Goal: Browse casually: Explore the website without a specific task or goal

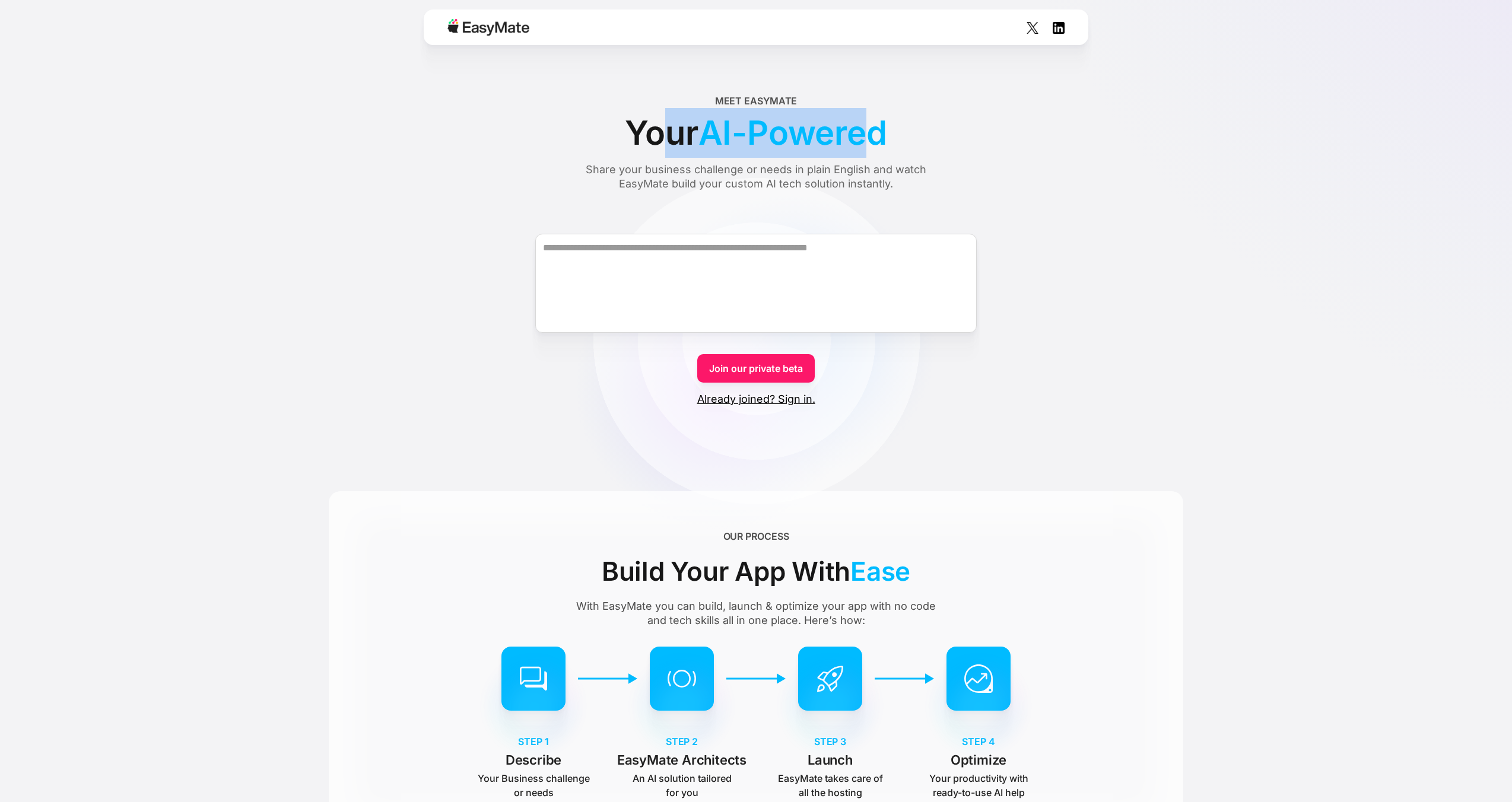
drag, startPoint x: 577, startPoint y: 130, endPoint x: 866, endPoint y: 128, distance: 289.0
click at [866, 128] on div "Your AI-Powered" at bounding box center [756, 132] width 262 height 50
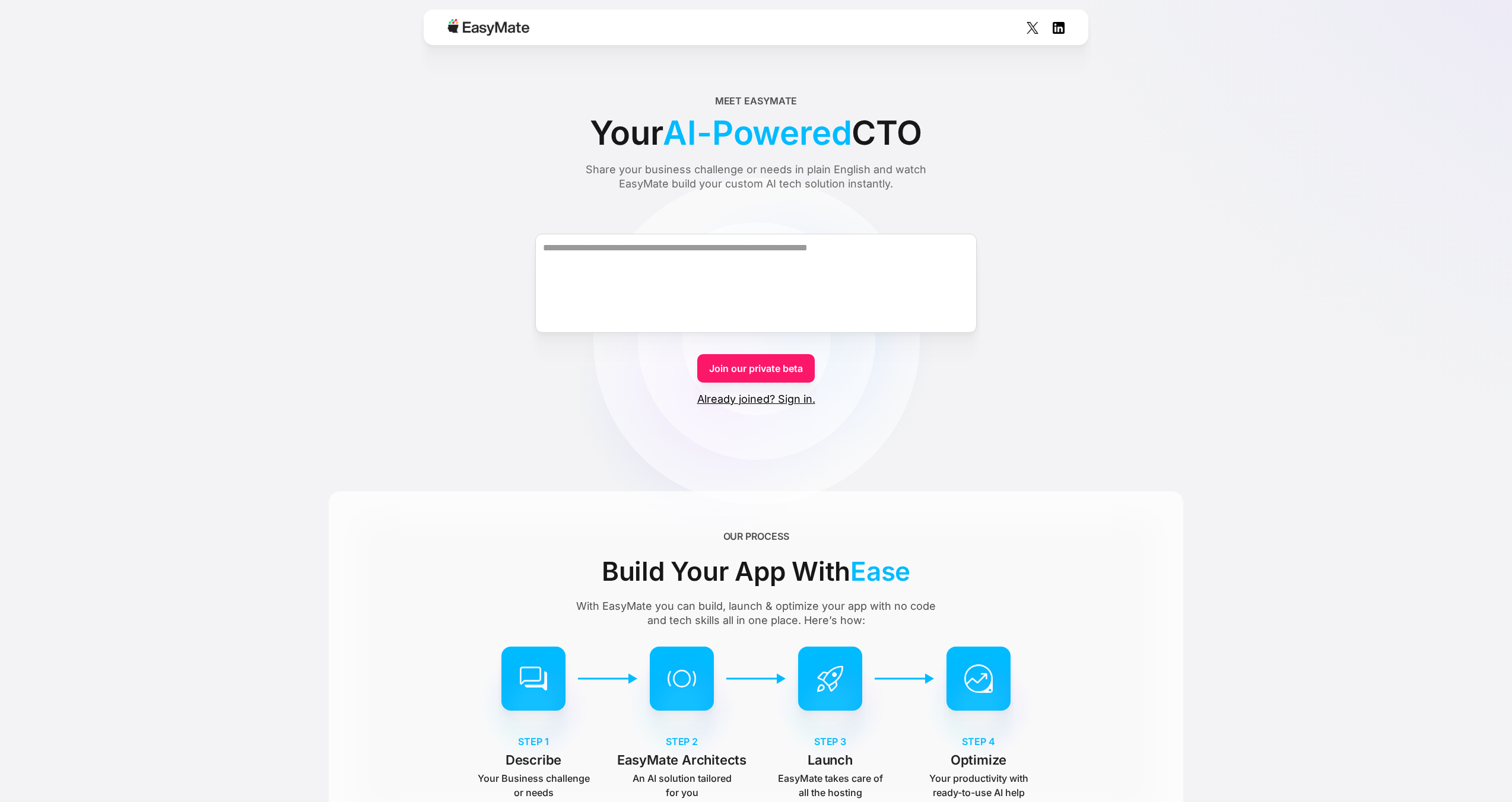
click at [777, 165] on div "Share your business challenge or needs in plain English and watch EasyMate buil…" at bounding box center [756, 176] width 386 height 28
drag, startPoint x: 686, startPoint y: 173, endPoint x: 843, endPoint y: 188, distance: 157.7
click at [843, 188] on div "Share your business challenge or needs in plain English and watch EasyMate buil…" at bounding box center [756, 176] width 386 height 28
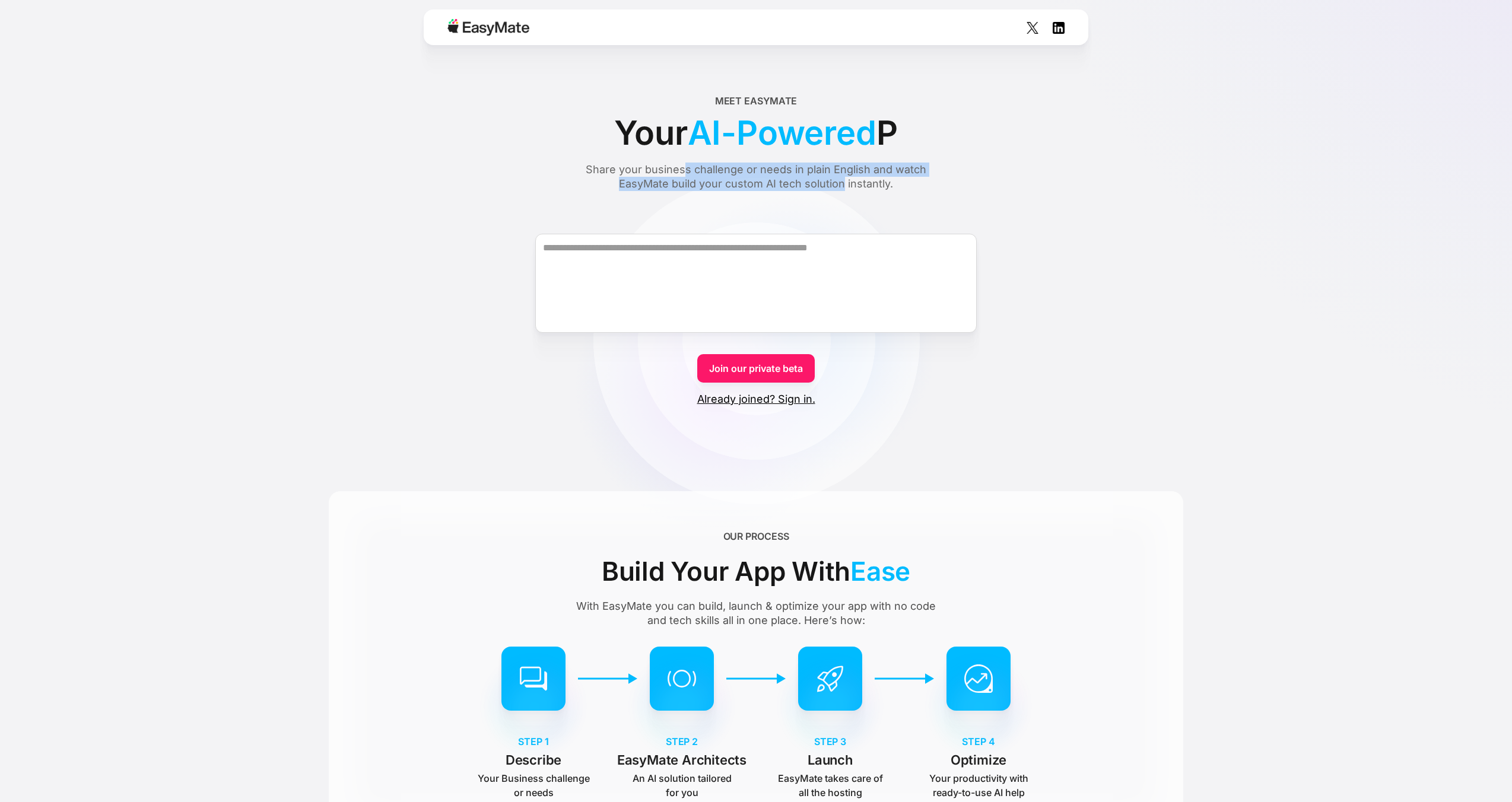
click at [819, 185] on div "Share your business challenge or needs in plain English and watch EasyMate buil…" at bounding box center [756, 176] width 386 height 28
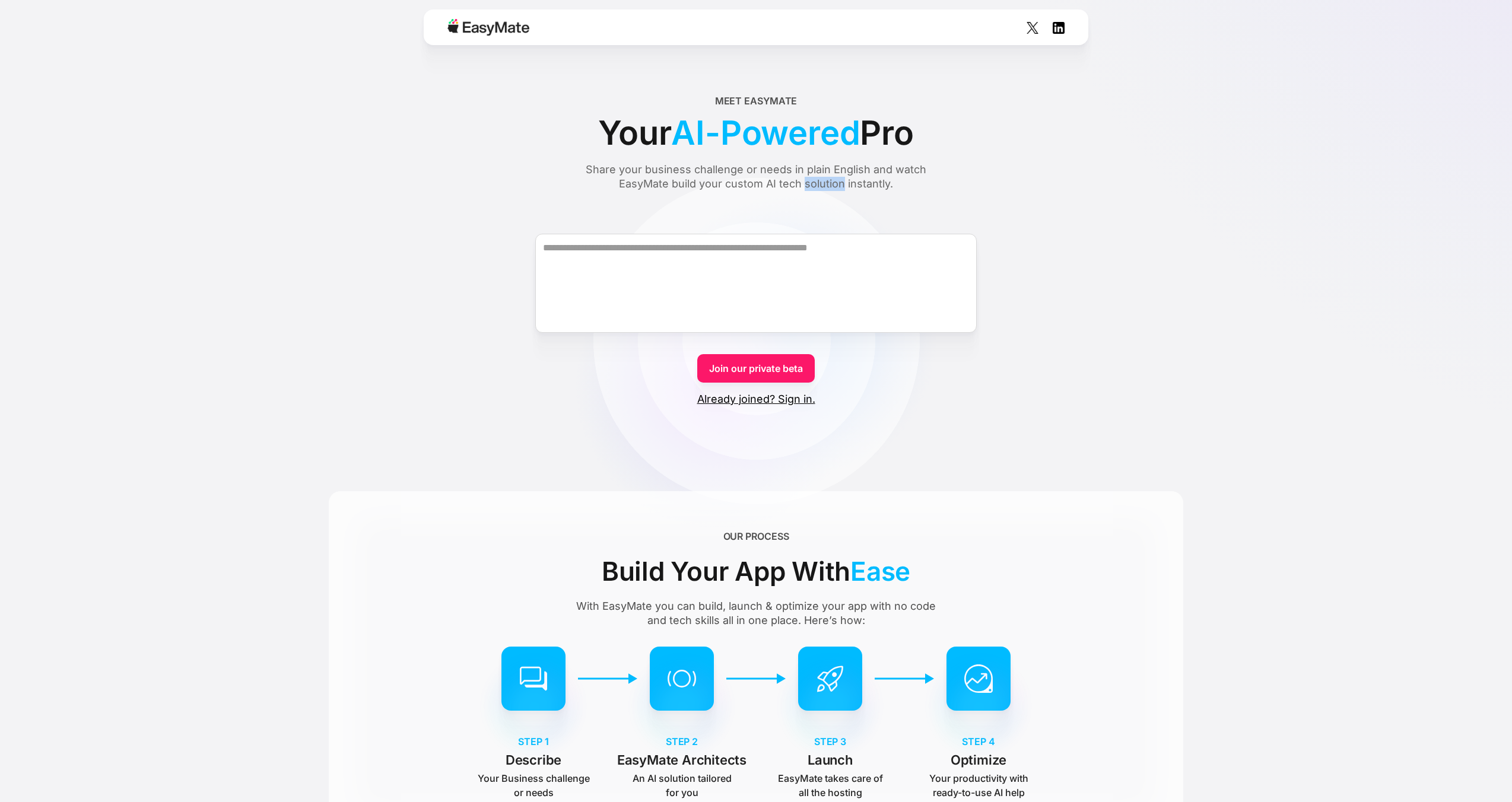
click at [819, 185] on div "Share your business challenge or needs in plain English and watch EasyMate buil…" at bounding box center [756, 176] width 386 height 28
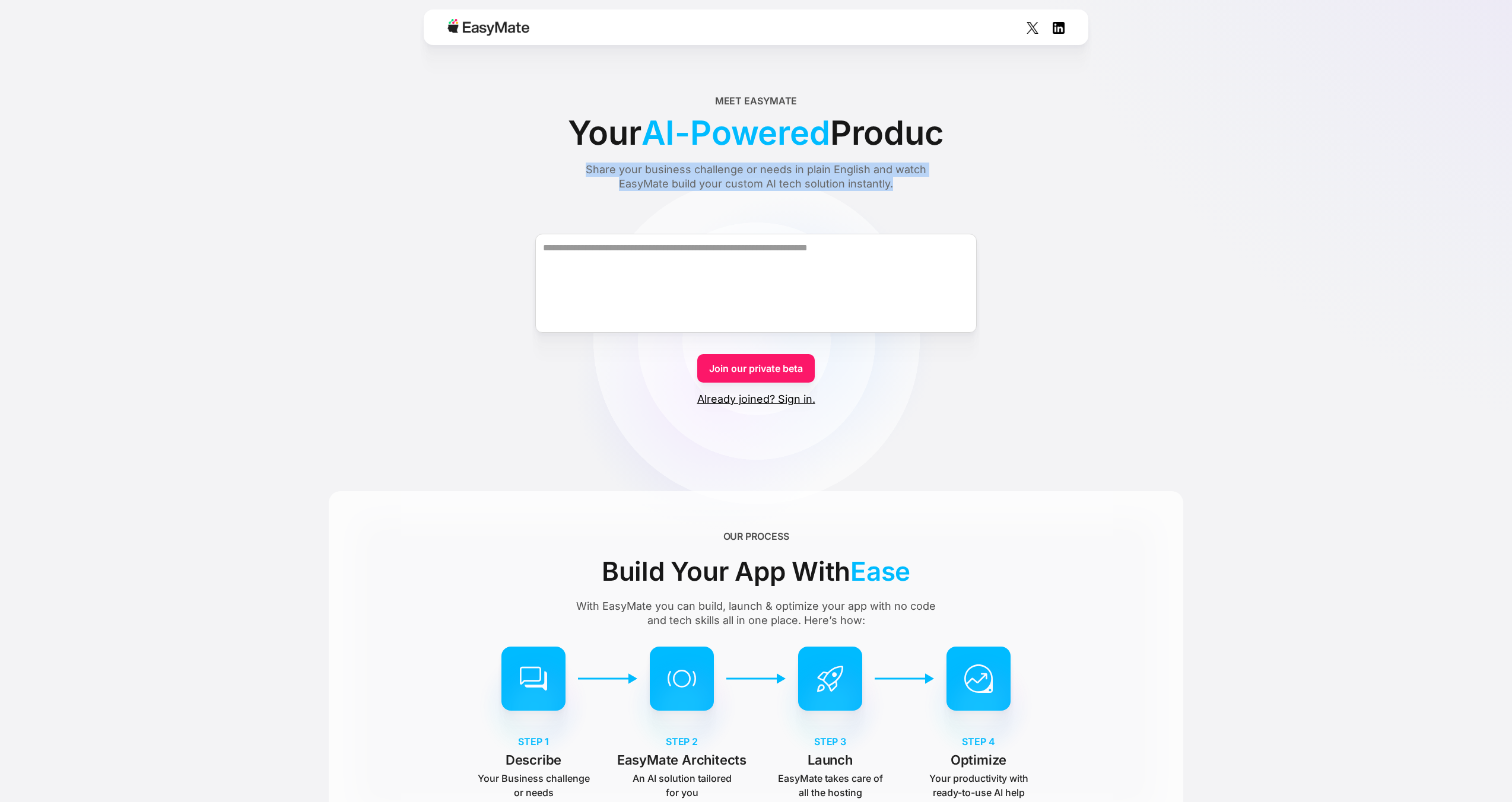
click at [819, 185] on div "Share your business challenge or needs in plain English and watch EasyMate buil…" at bounding box center [756, 176] width 386 height 28
click at [769, 184] on div "Share your business challenge or needs in plain English and watch EasyMate buil…" at bounding box center [756, 176] width 386 height 28
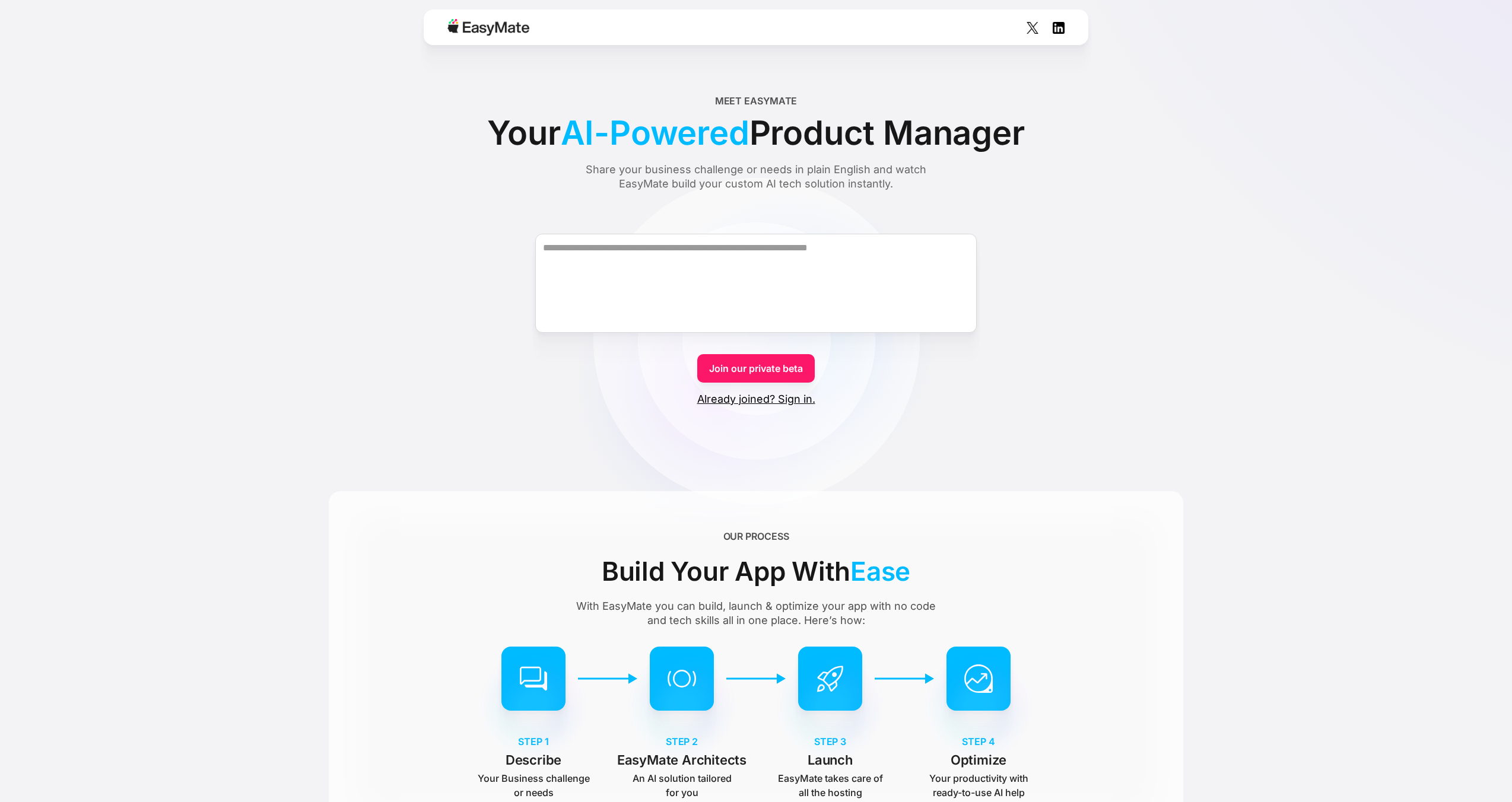
click at [769, 184] on div "Share your business challenge or needs in plain English and watch EasyMate buil…" at bounding box center [756, 176] width 386 height 28
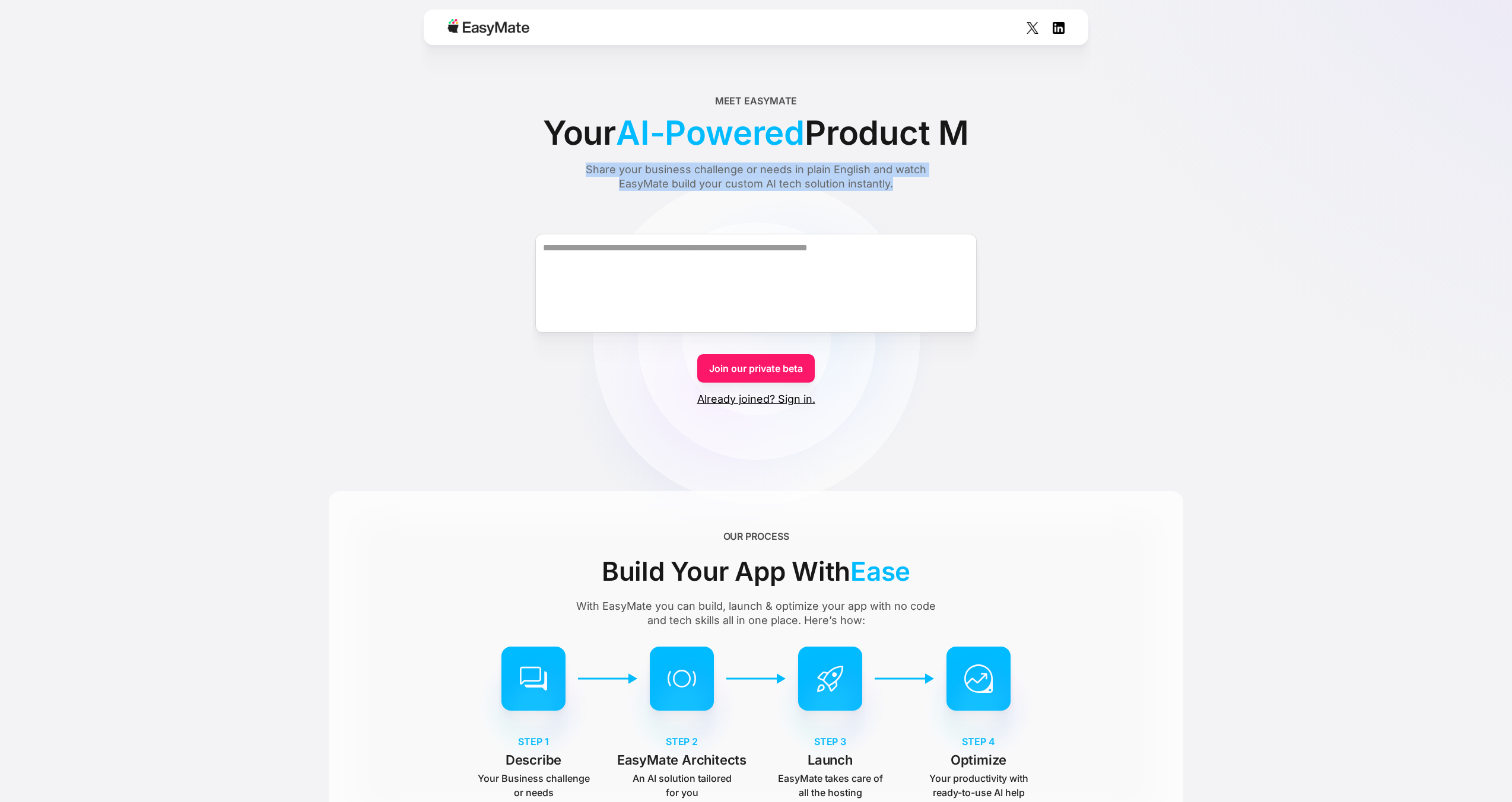
click at [765, 182] on div "Share your business challenge or needs in plain English and watch EasyMate buil…" at bounding box center [756, 176] width 386 height 28
